Goal: Check status

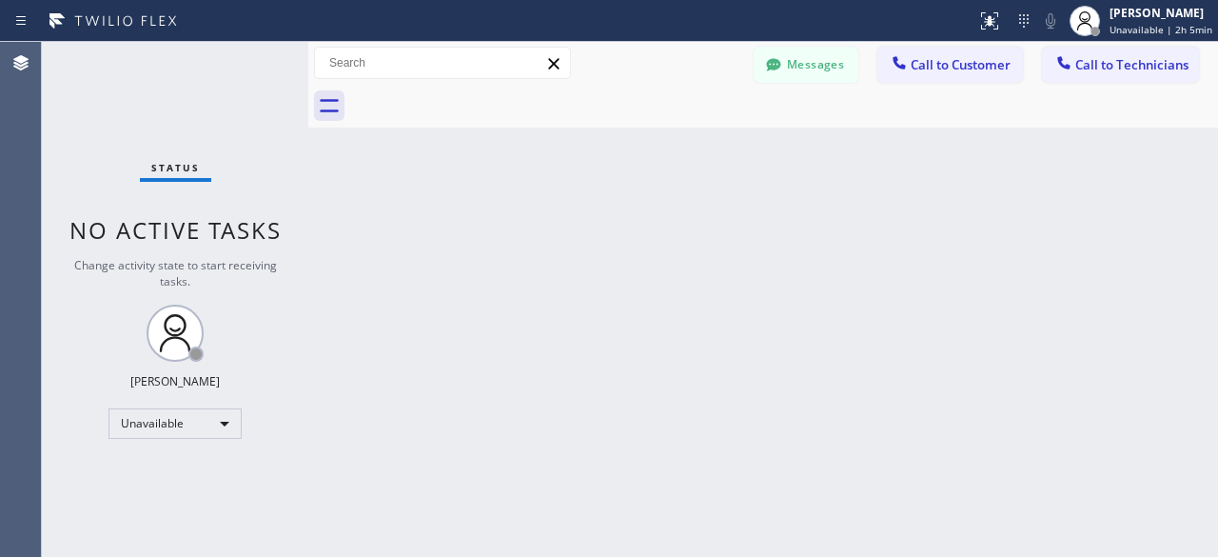
click at [98, 151] on div "Status No active tasks Change activity state to start receiving tasks. [PERSON_…" at bounding box center [175, 299] width 267 height 515
click at [63, 151] on div "Status No active tasks Change activity state to start receiving tasks. [PERSON_…" at bounding box center [175, 299] width 267 height 515
click at [96, 96] on div "Status No active tasks Change activity state to start receiving tasks. [PERSON_…" at bounding box center [175, 299] width 267 height 515
click at [110, 83] on div "Status No active tasks Change activity state to start receiving tasks. [PERSON_…" at bounding box center [175, 299] width 267 height 515
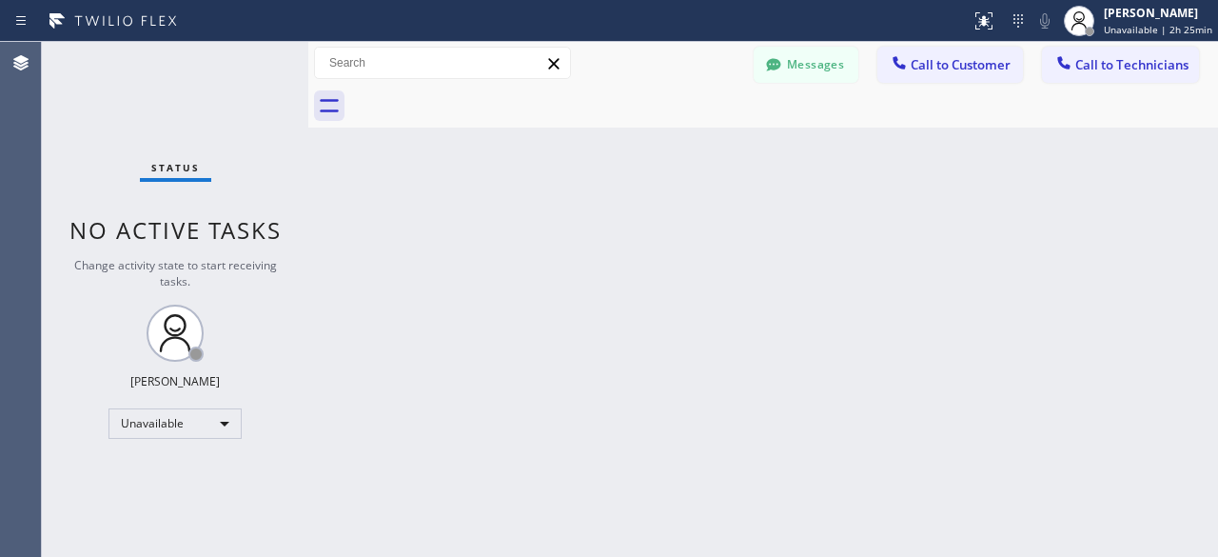
click at [90, 136] on div "Status No active tasks Change activity state to start receiving tasks. [PERSON_…" at bounding box center [175, 299] width 267 height 515
click at [99, 114] on div "Status No active tasks Change activity state to start receiving tasks. [PERSON_…" at bounding box center [175, 299] width 267 height 515
click at [112, 121] on div "Status No active tasks Change activity state to start receiving tasks. [PERSON_…" at bounding box center [175, 299] width 267 height 515
click at [129, 125] on div "Status No active tasks Change activity state to start receiving tasks. [PERSON_…" at bounding box center [175, 299] width 267 height 515
click at [47, 119] on div "Status No active tasks Change activity state to start receiving tasks. [PERSON_…" at bounding box center [175, 299] width 267 height 515
